Goal: Find specific page/section: Find specific page/section

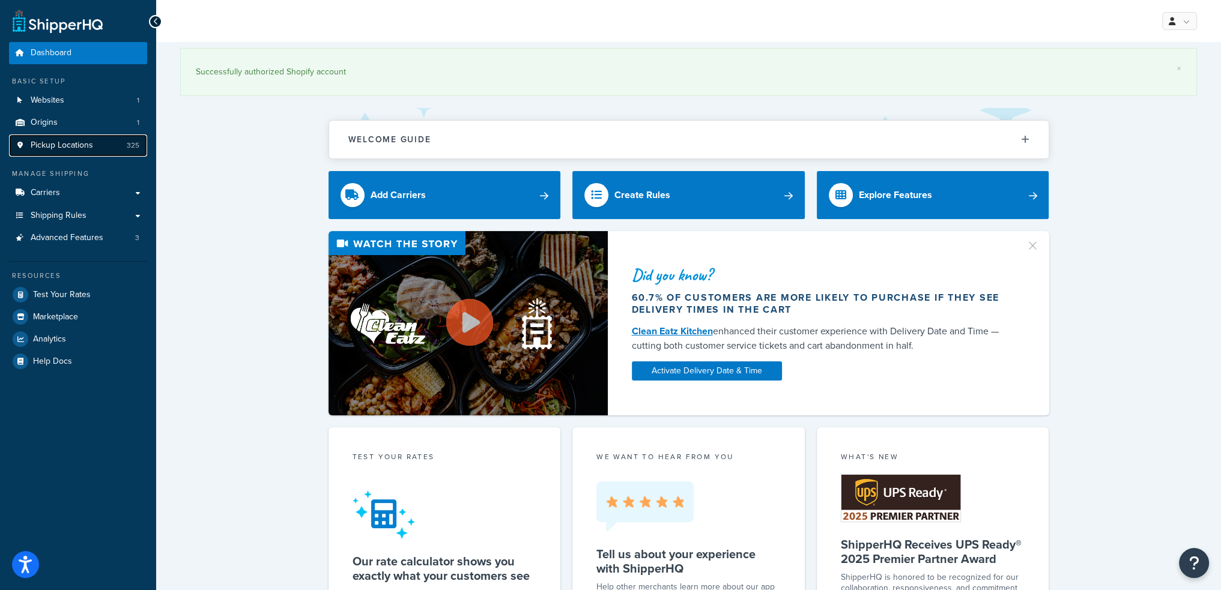
click at [77, 148] on span "Pickup Locations" at bounding box center [62, 146] width 62 height 10
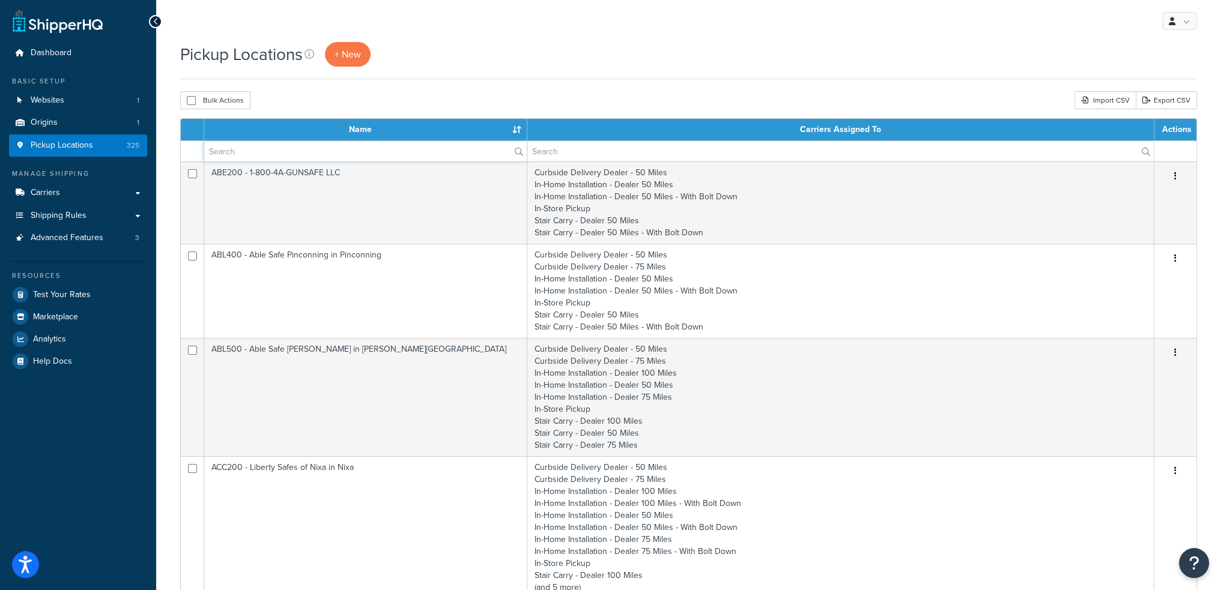
click at [246, 154] on input "text" at bounding box center [365, 151] width 322 height 20
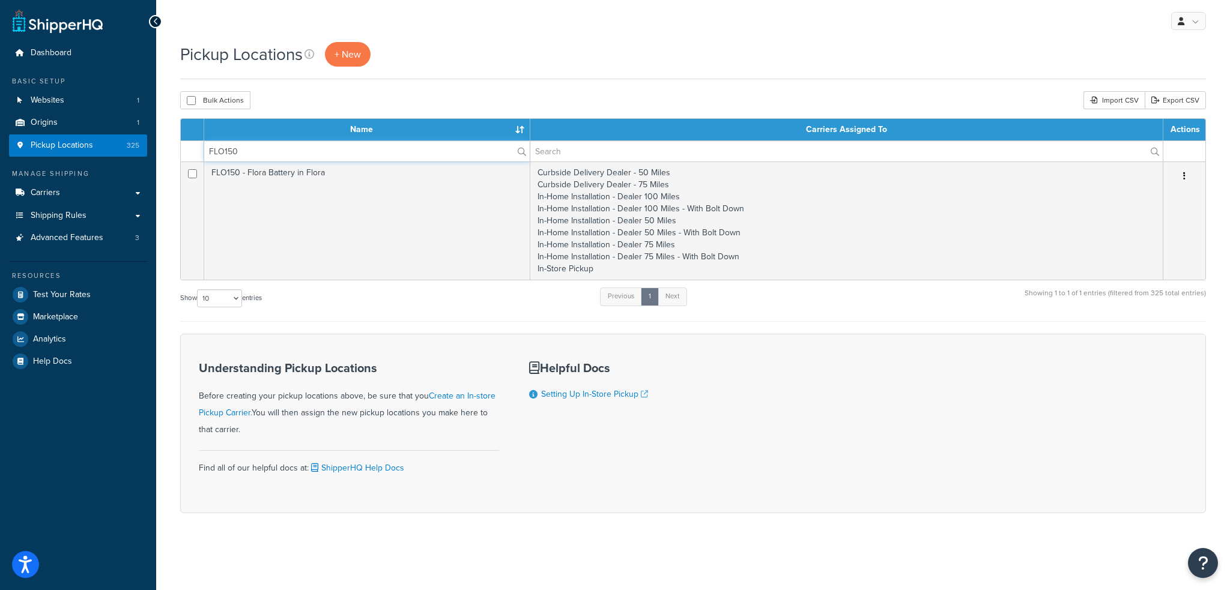
type input "FLO150"
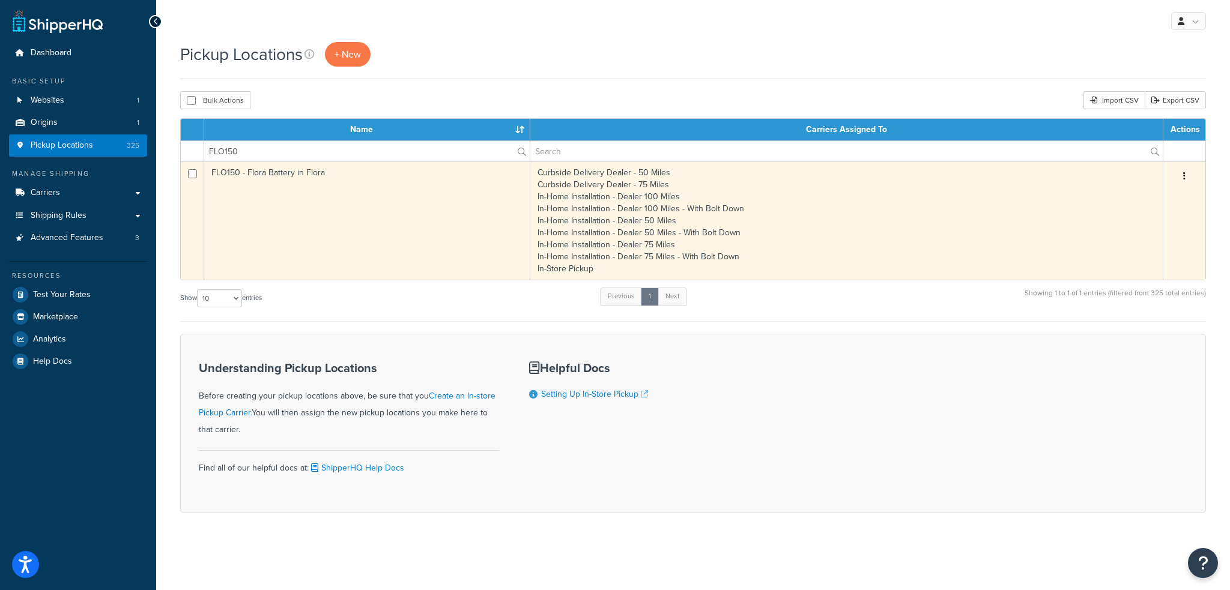
click at [305, 203] on td "FLO150 - Flora Battery in Flora" at bounding box center [367, 221] width 326 height 118
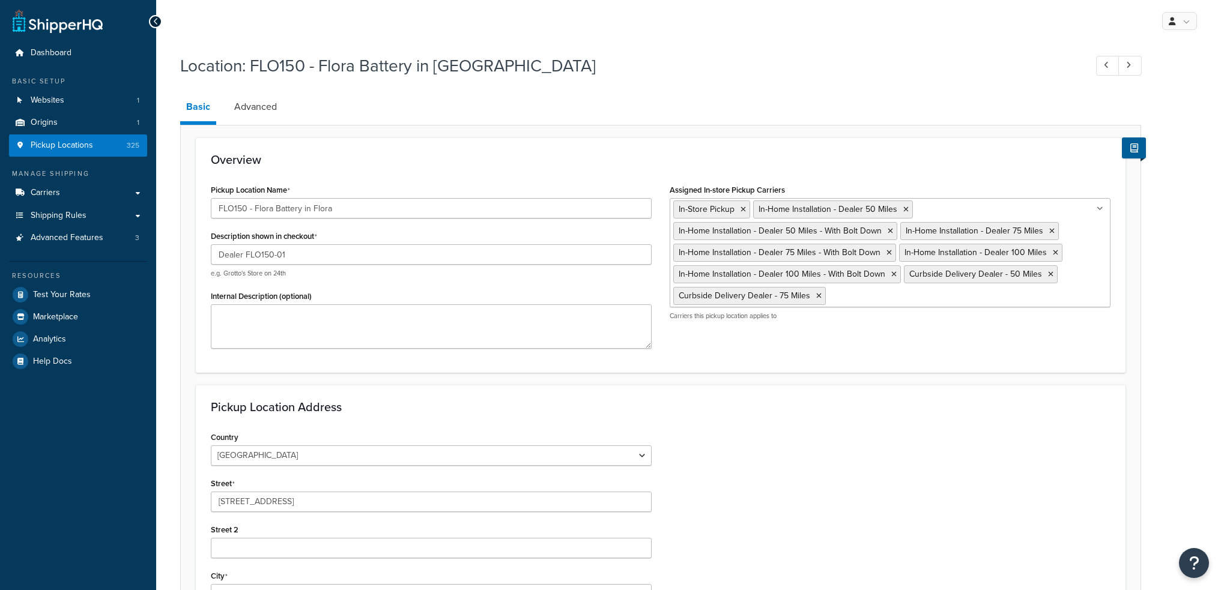
select select "13"
click at [38, 50] on span "Dashboard" at bounding box center [51, 53] width 41 height 10
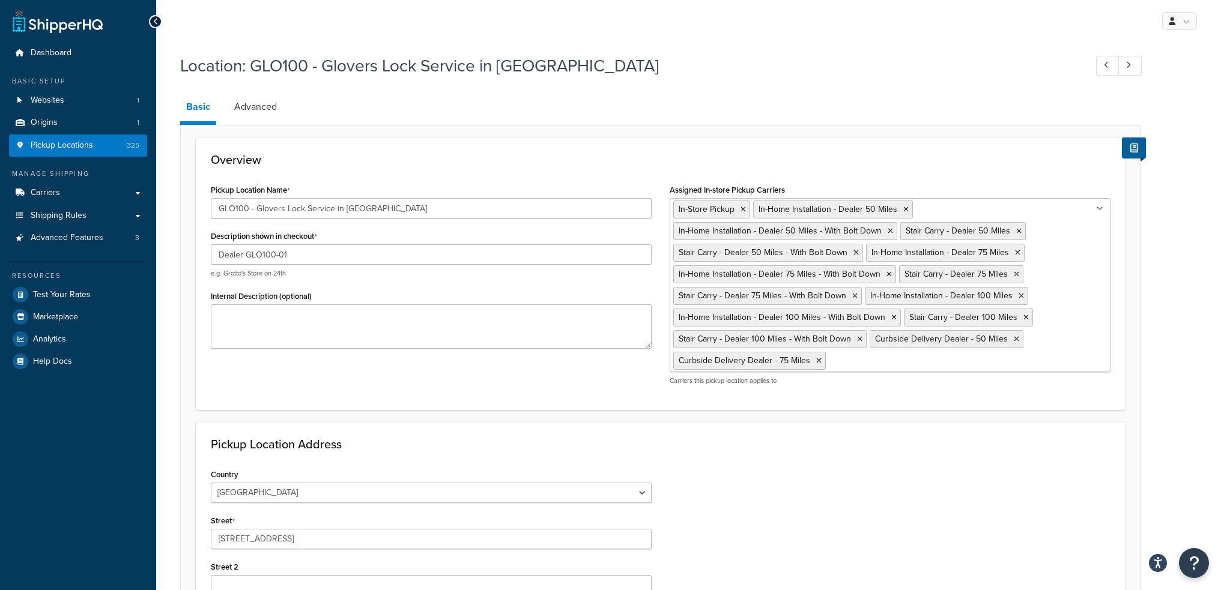
select select "42"
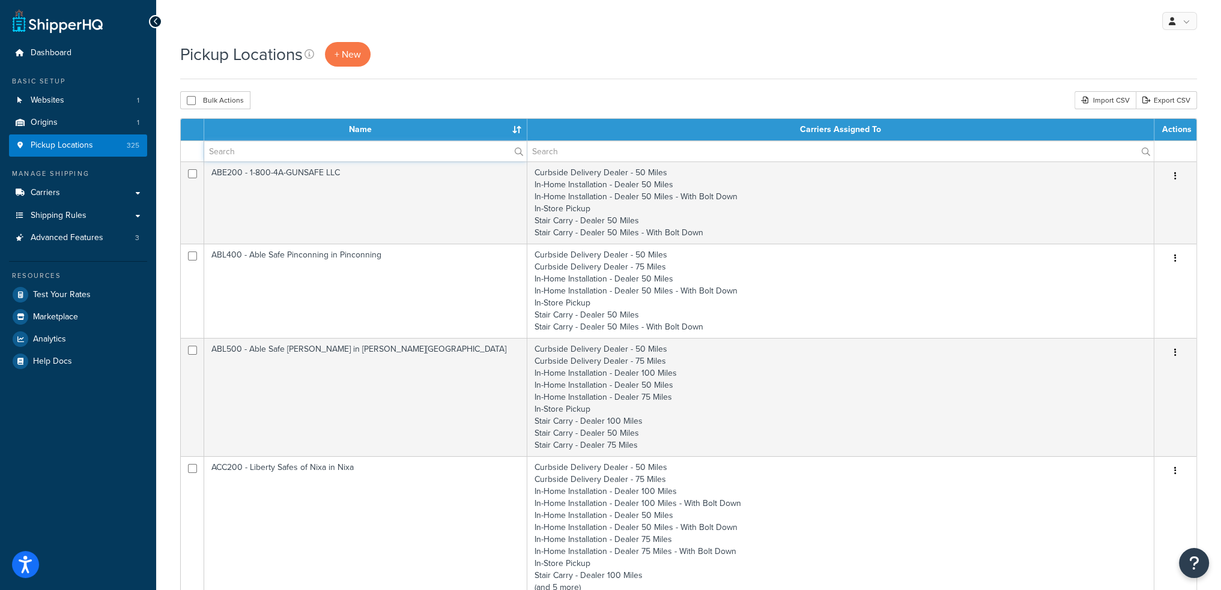
click at [291, 151] on input "text" at bounding box center [365, 151] width 322 height 20
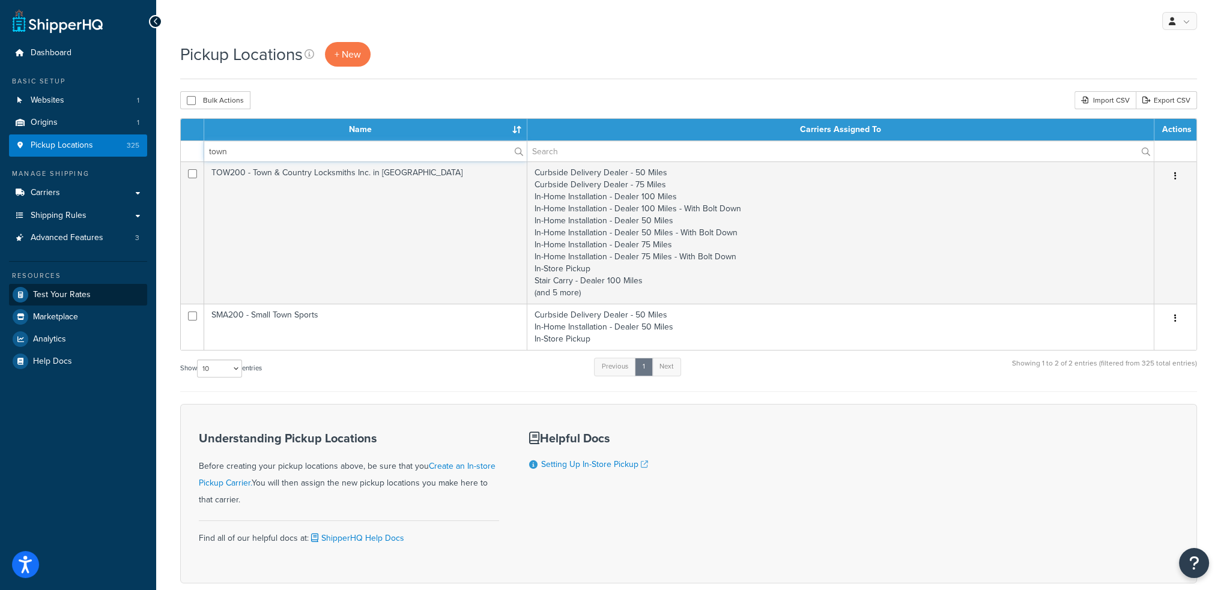
type input "town"
